Goal: Book appointment/travel/reservation

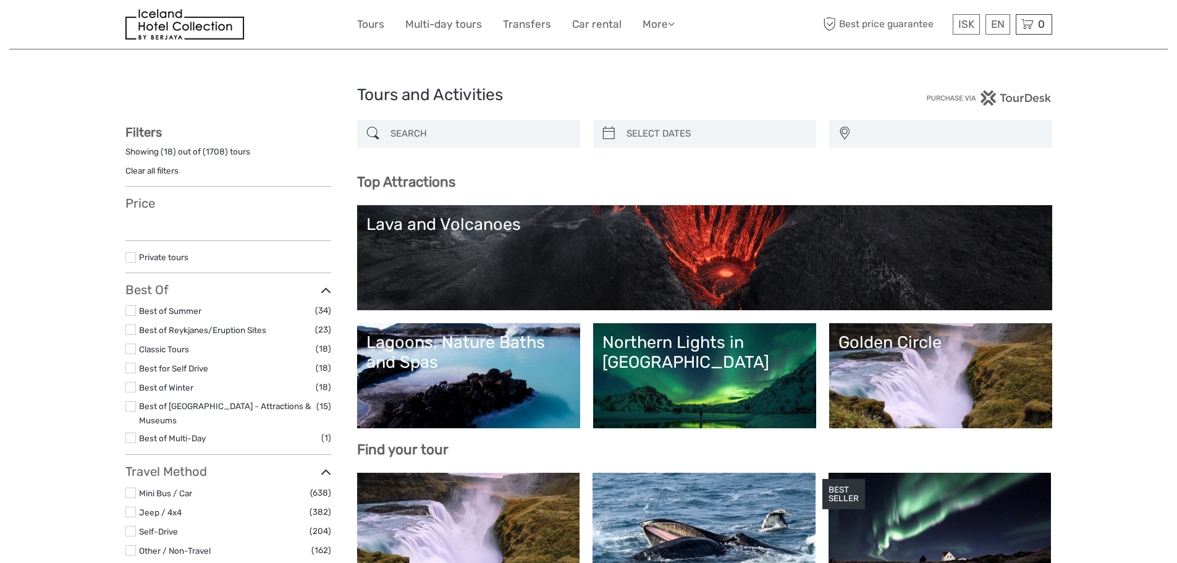
select select
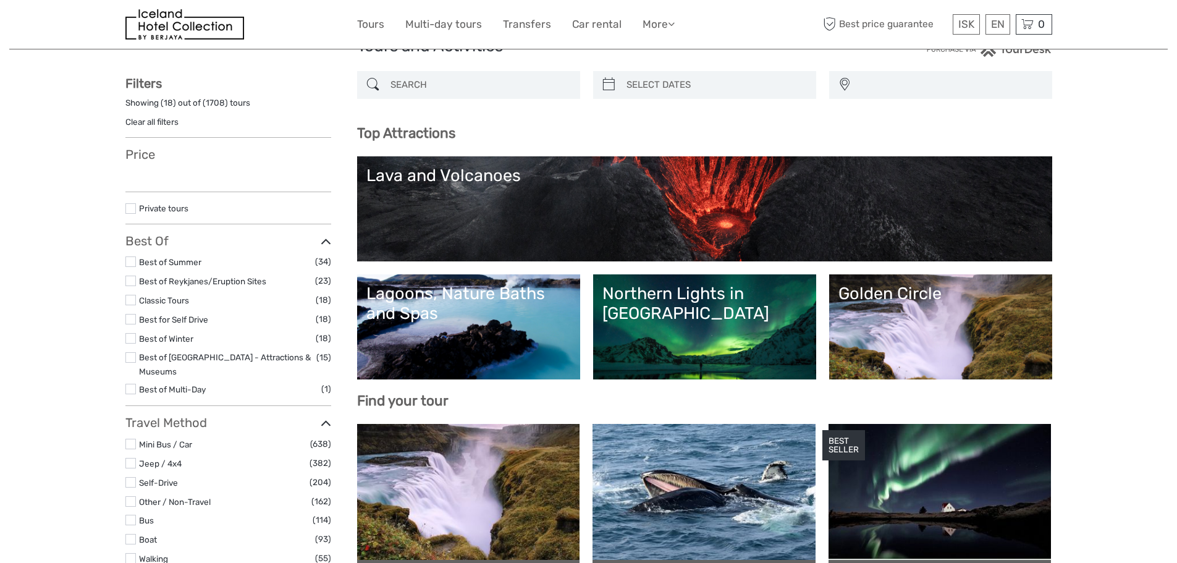
scroll to position [124, 0]
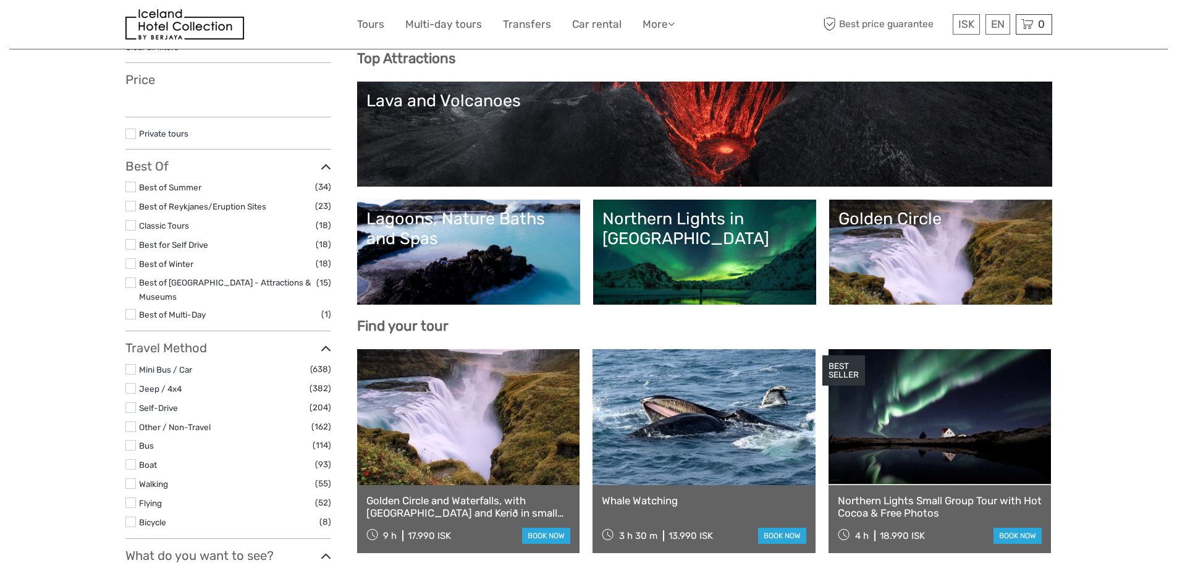
select select
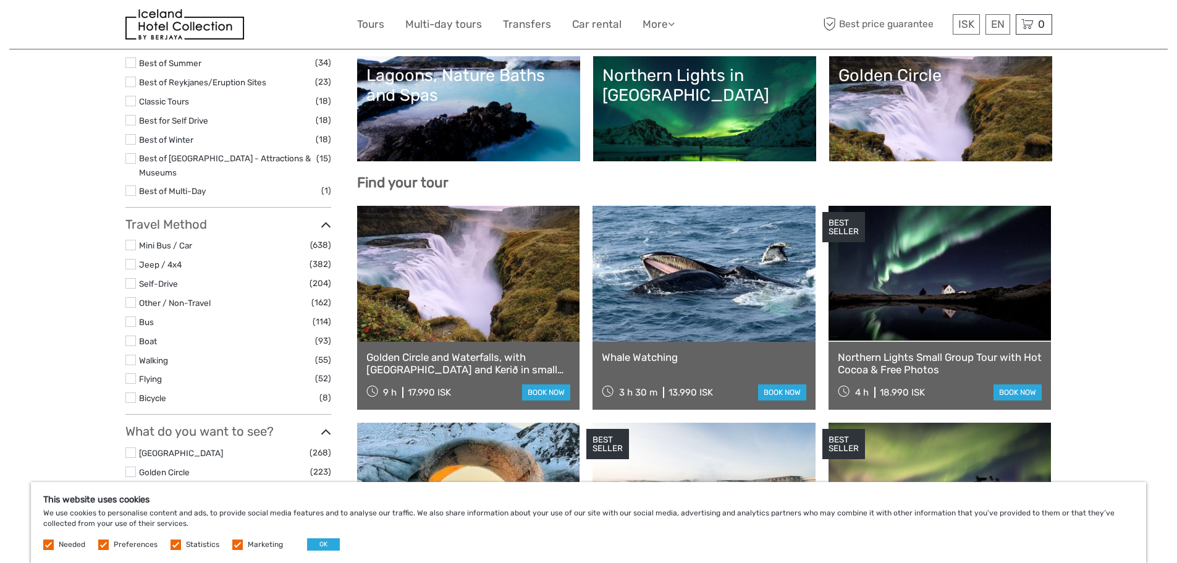
scroll to position [185, 0]
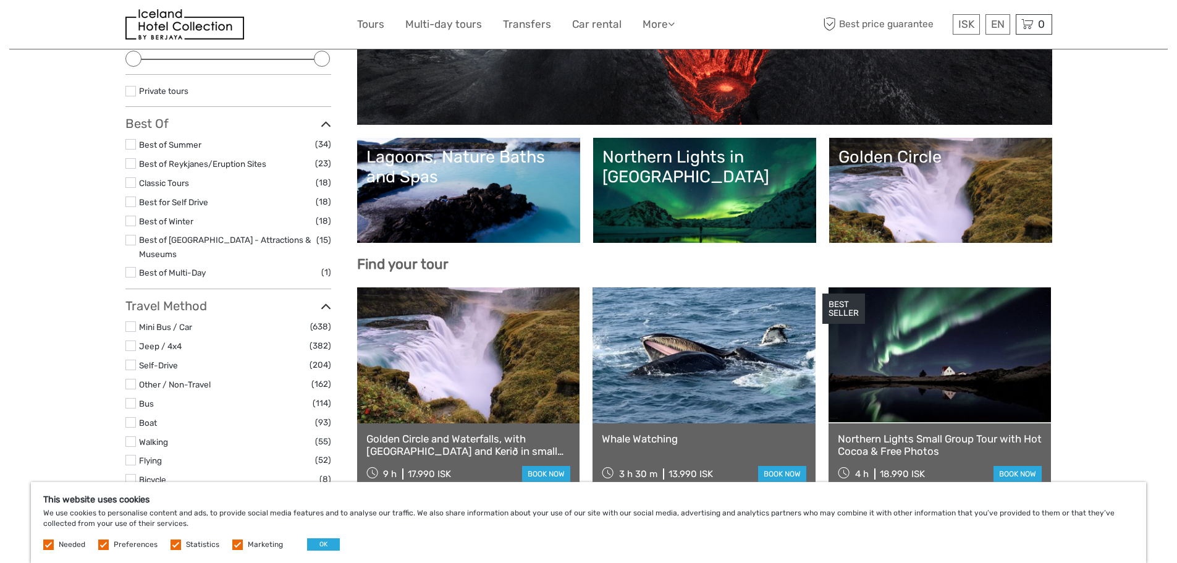
drag, startPoint x: 880, startPoint y: 196, endPoint x: 877, endPoint y: 189, distance: 7.7
click at [880, 195] on link "Golden Circle" at bounding box center [940, 190] width 204 height 86
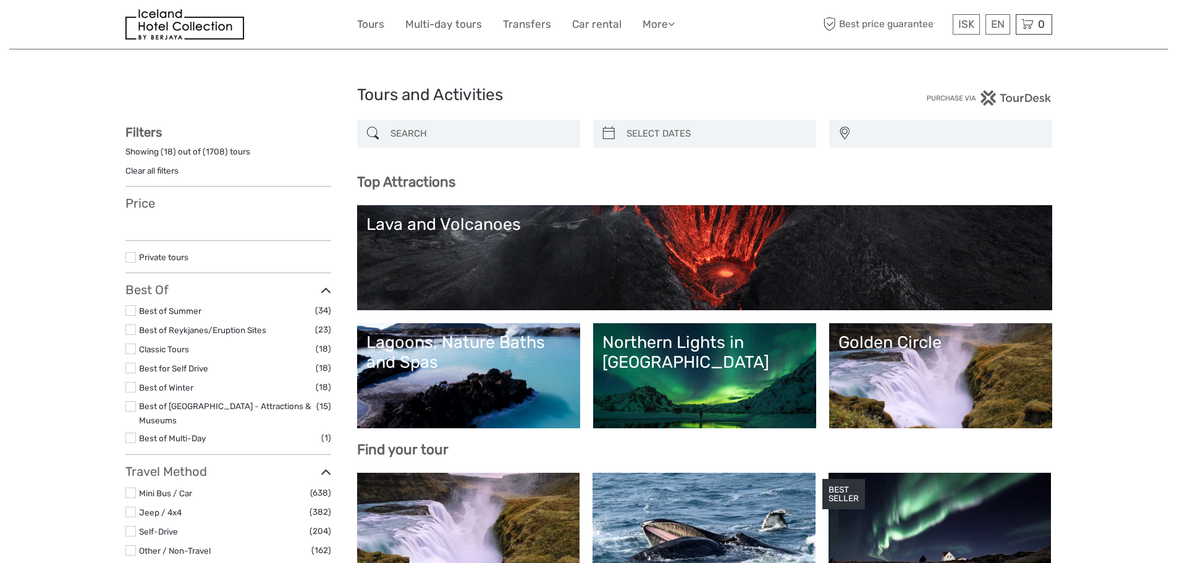
select select
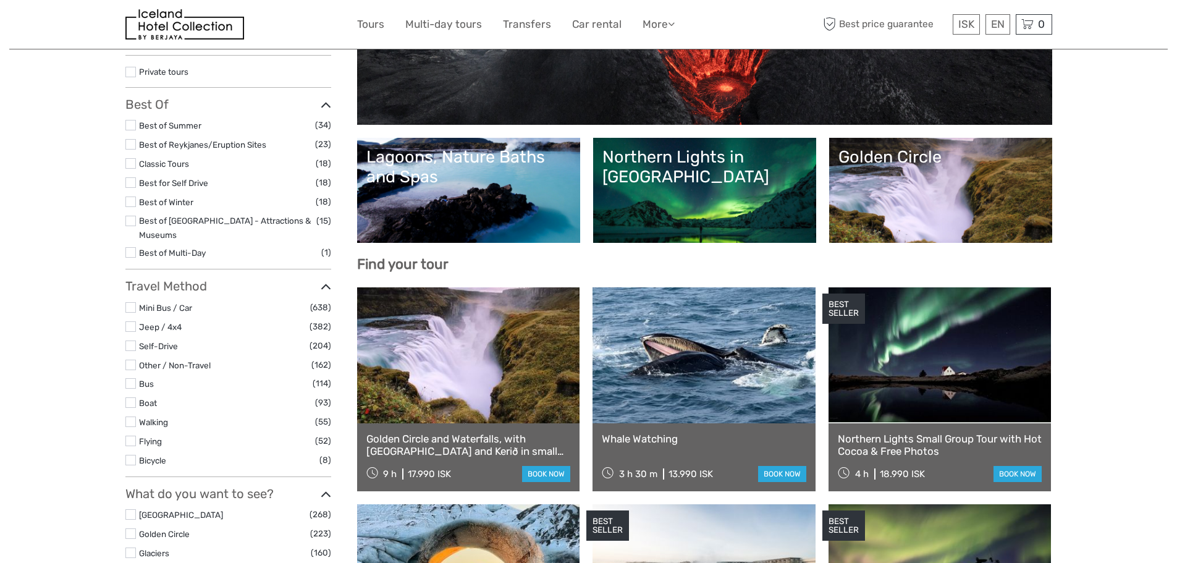
select select
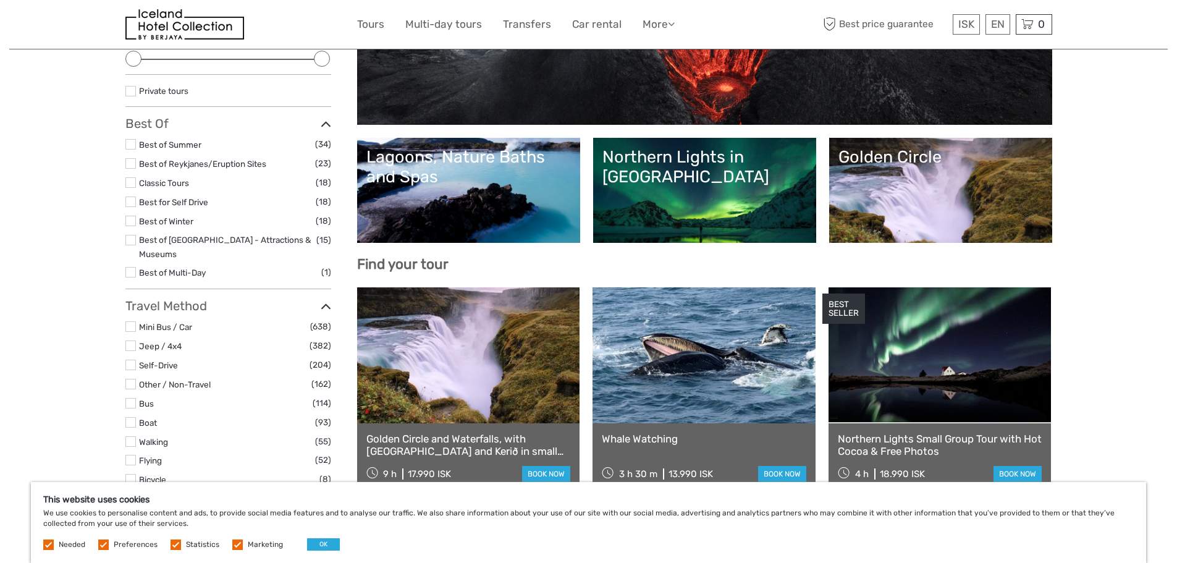
drag, startPoint x: 741, startPoint y: 195, endPoint x: 735, endPoint y: 196, distance: 6.4
click at [740, 195] on link "Northern Lights in [GEOGRAPHIC_DATA]" at bounding box center [704, 190] width 204 height 86
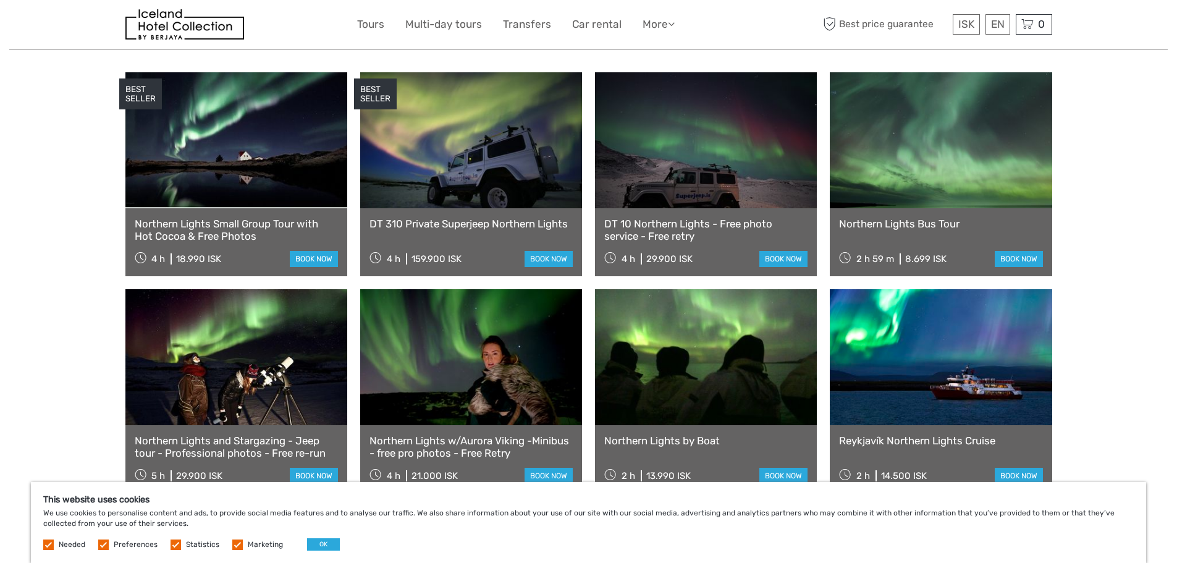
scroll to position [432, 0]
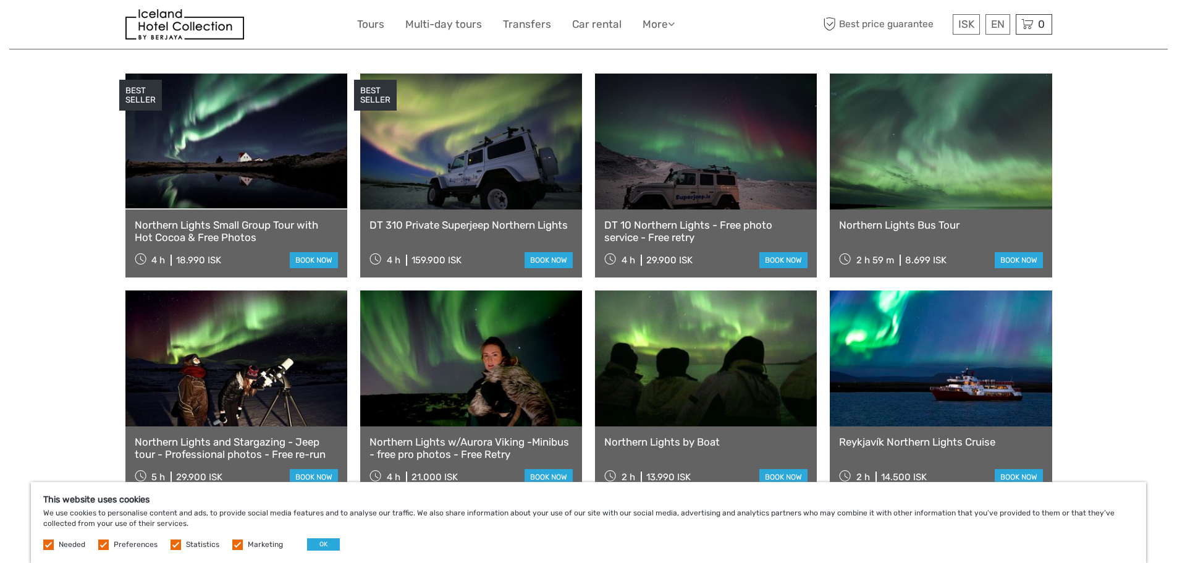
click at [942, 141] on link at bounding box center [941, 142] width 222 height 136
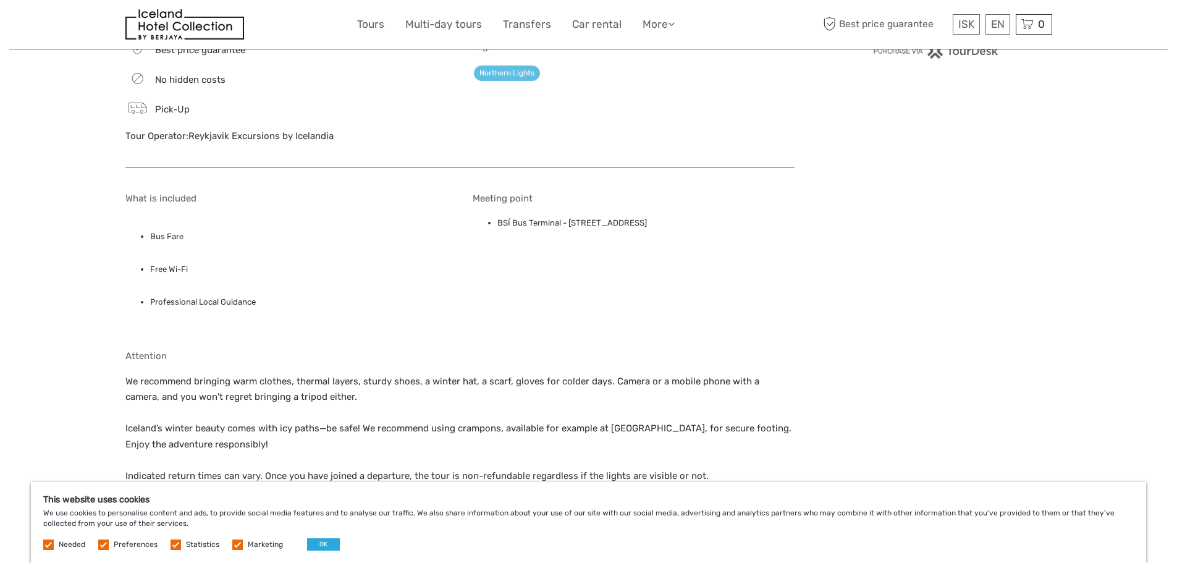
scroll to position [988, 0]
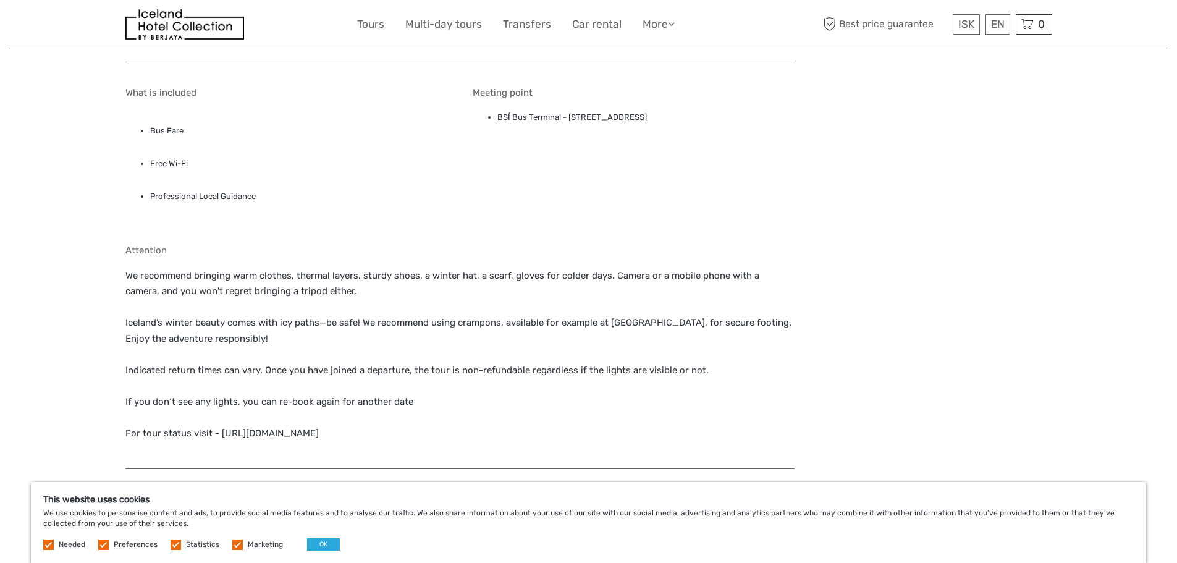
click at [284, 430] on p "We recommend bringing warm clothes, thermal layers, sturdy shoes, a winter hat,…" at bounding box center [459, 355] width 669 height 174
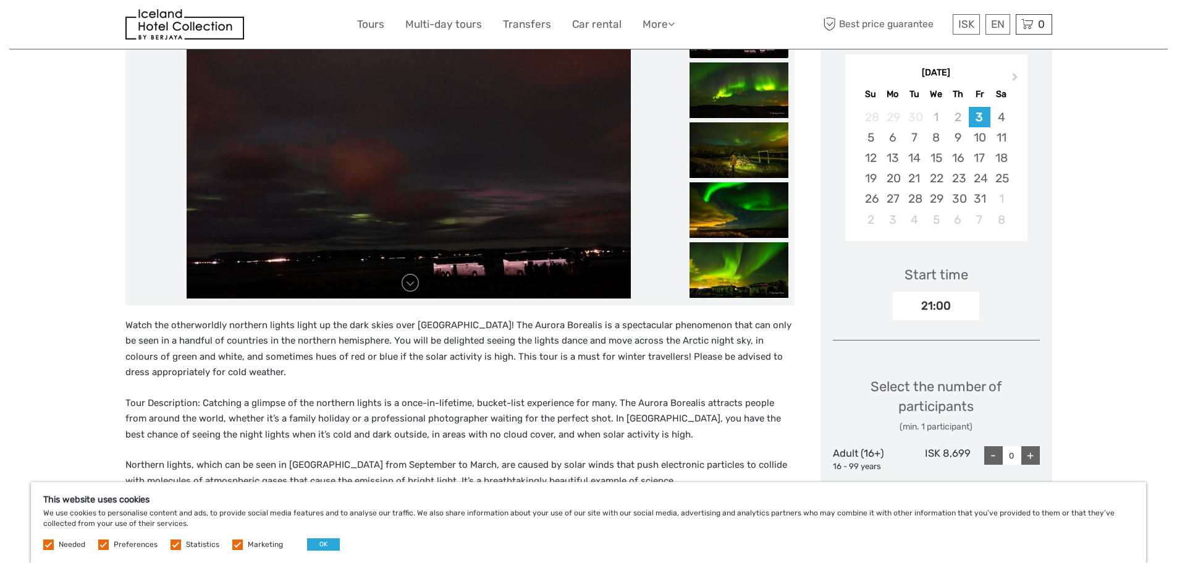
scroll to position [91, 0]
